Goal: Find specific page/section: Find specific page/section

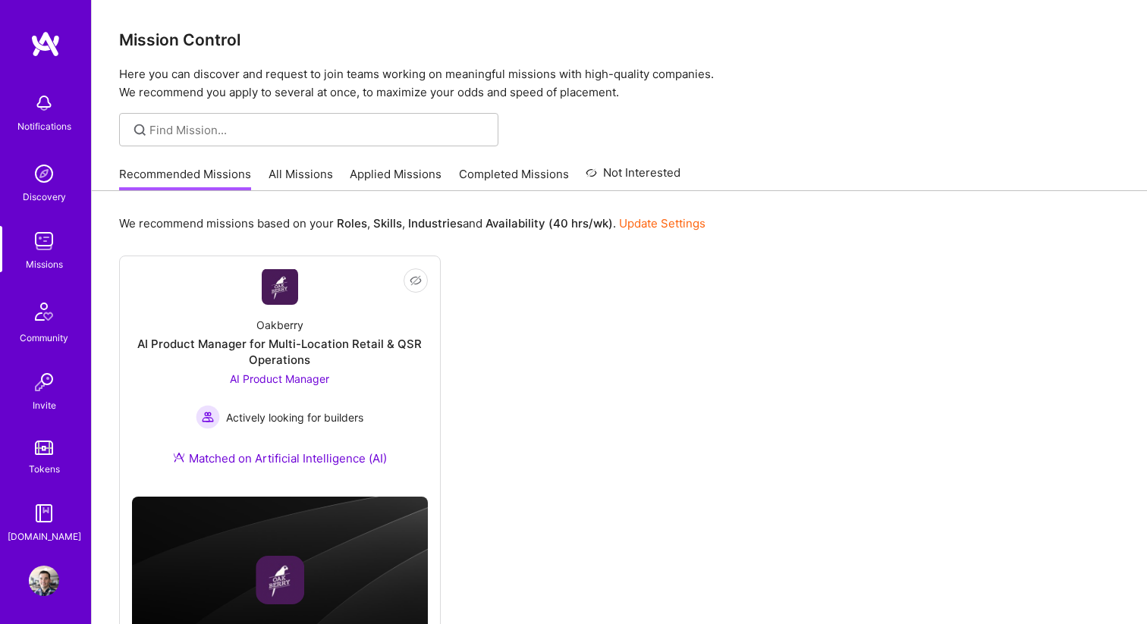
scroll to position [2, 0]
click at [46, 583] on img at bounding box center [44, 579] width 30 height 30
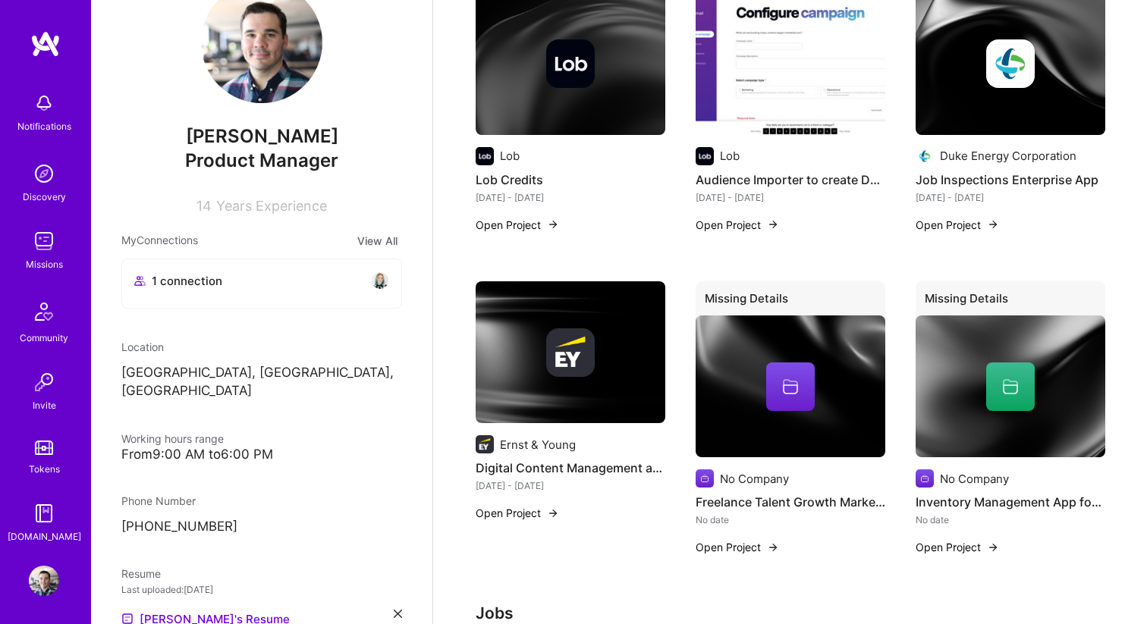
scroll to position [840, 0]
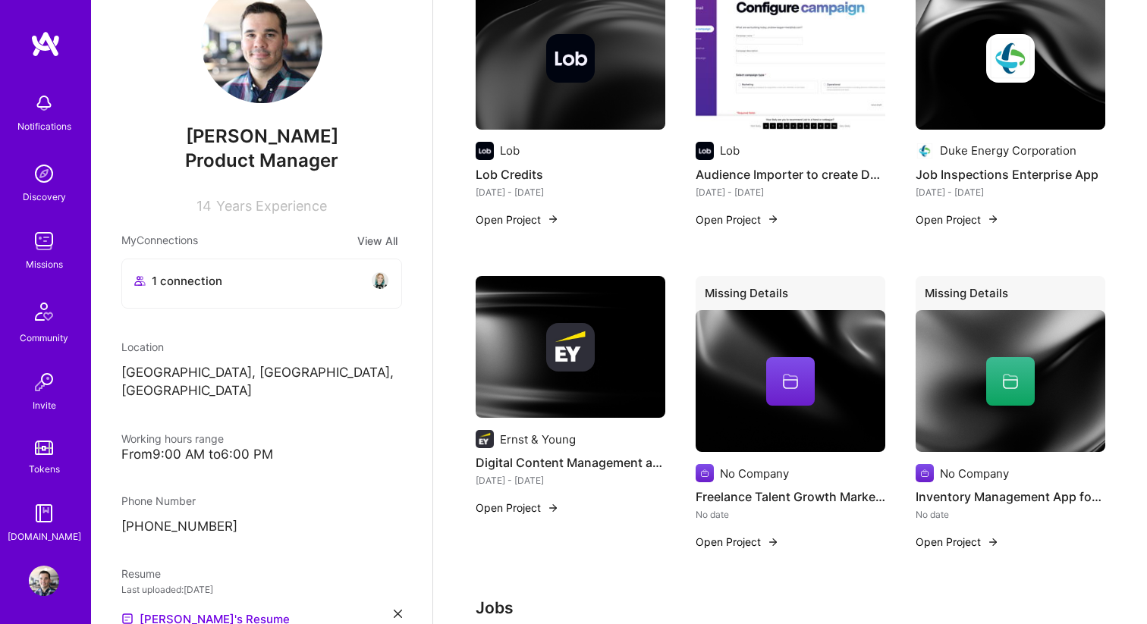
click at [729, 212] on button "Open Project" at bounding box center [737, 220] width 83 height 16
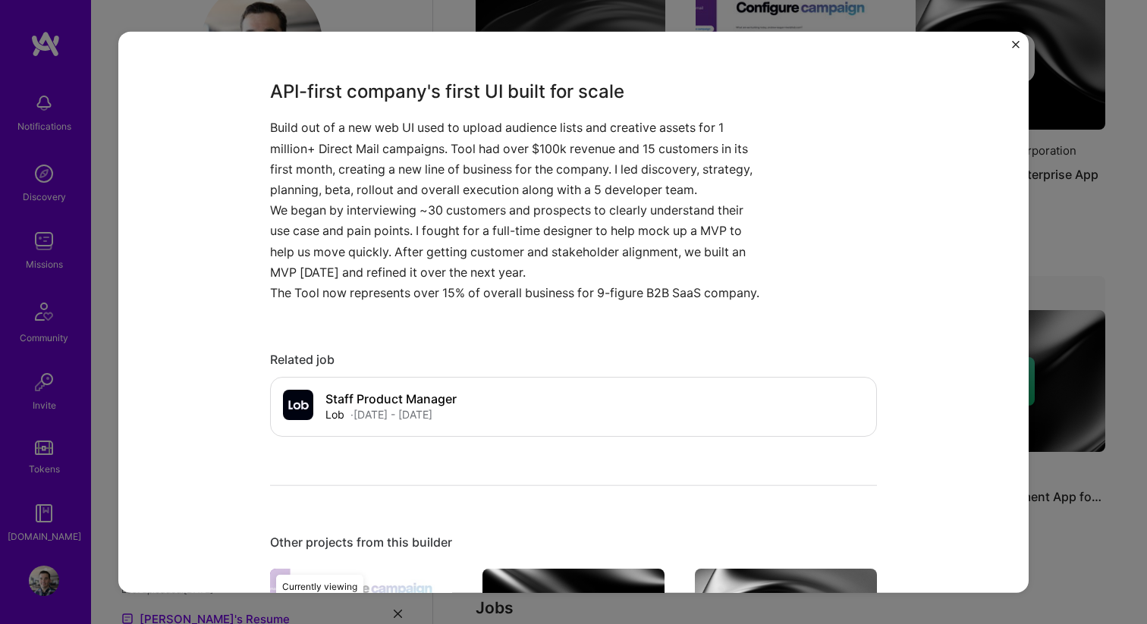
scroll to position [1210, 0]
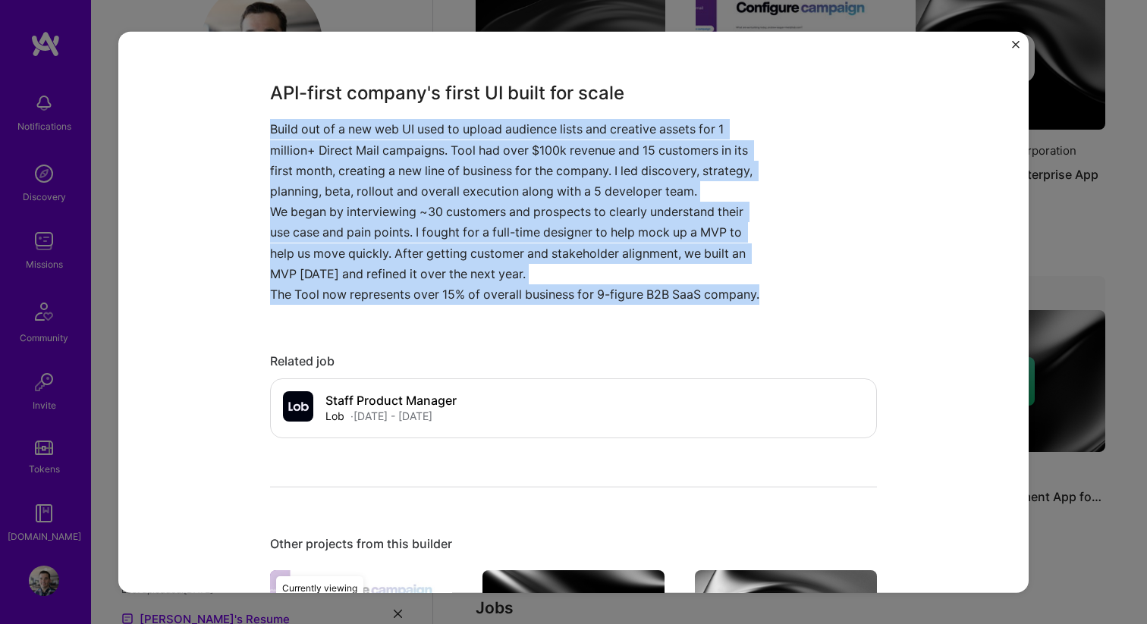
drag, startPoint x: 351, startPoint y: 316, endPoint x: 250, endPoint y: 119, distance: 221.5
click at [250, 119] on div "Audience Importer to create Dynamic Mailpieces Lob Marketing Role Zero to One: …" at bounding box center [573, 312] width 910 height 562
copy div "Build out of a new web UI used to upload audience lists and creative assets for…"
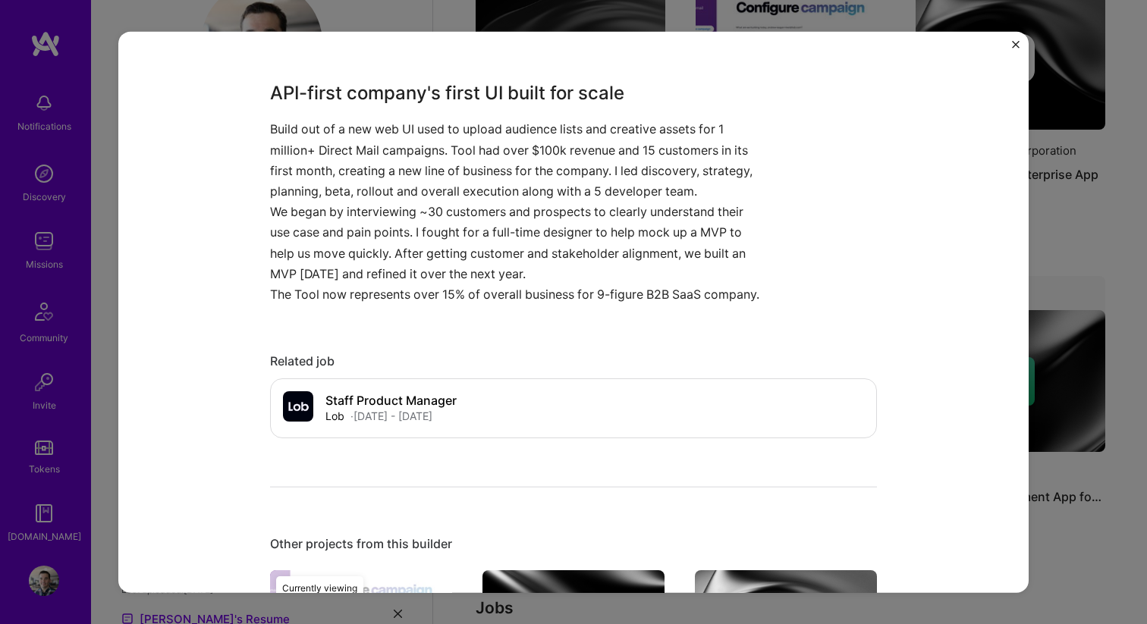
click at [1010, 46] on div "Audience Importer to create Dynamic Mailpieces Lob Marketing Role Zero to One: …" at bounding box center [573, 312] width 910 height 562
